Goal: Find specific page/section: Find specific page/section

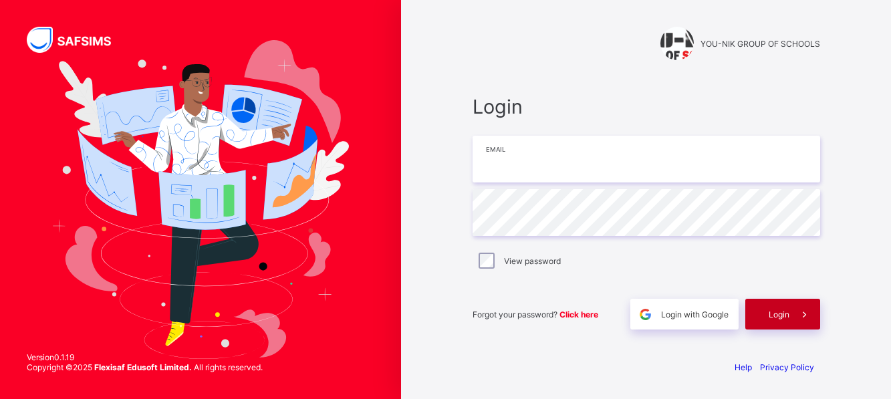
type input "**********"
click at [792, 318] on span at bounding box center [805, 314] width 31 height 31
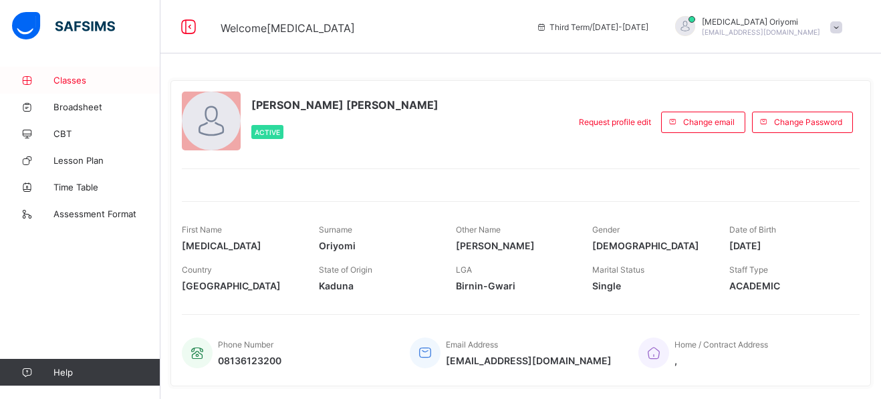
click at [67, 80] on span "Classes" at bounding box center [106, 80] width 107 height 11
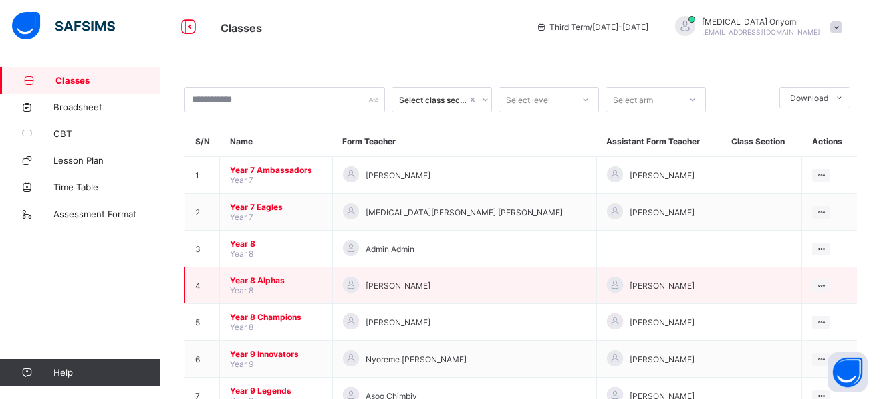
click at [261, 279] on span "Year 8 Alphas" at bounding box center [276, 280] width 92 height 10
